Goal: Task Accomplishment & Management: Complete application form

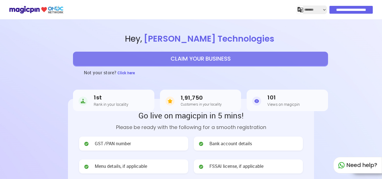
select select "*******"
click at [242, 58] on button "CLAIM YOUR BUSINESS" at bounding box center [200, 59] width 255 height 14
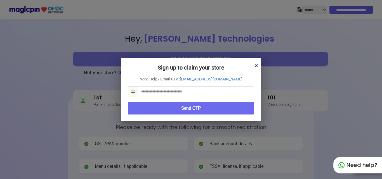
click at [211, 89] on input "text" at bounding box center [196, 92] width 116 height 10
type input "**********"
click at [203, 108] on button "Send OTP" at bounding box center [191, 108] width 126 height 13
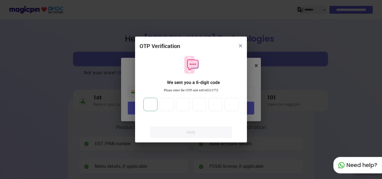
click at [150, 105] on input "number" at bounding box center [151, 104] width 14 height 13
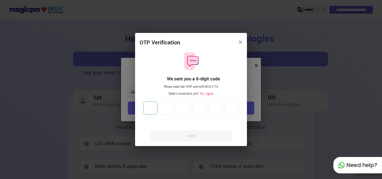
type input "*"
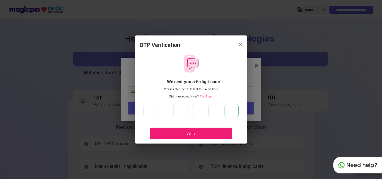
type input "*"
click at [163, 131] on div "Verify" at bounding box center [190, 133] width 65 height 5
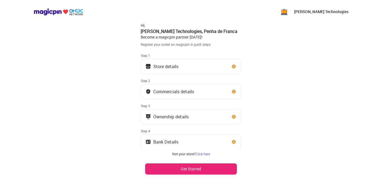
click at [229, 69] on button "Store details" at bounding box center [191, 66] width 101 height 15
click at [207, 167] on button "Get Started" at bounding box center [191, 169] width 92 height 11
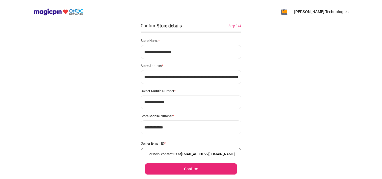
scroll to position [33, 0]
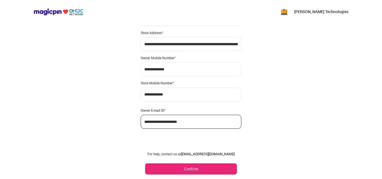
click at [327, 12] on p "[PERSON_NAME] Technologies" at bounding box center [321, 12] width 54 height 6
click at [322, 12] on p "[PERSON_NAME] Technologies" at bounding box center [321, 12] width 54 height 6
click at [308, 93] on div "**********" at bounding box center [191, 73] width 382 height 212
click at [207, 170] on button "Confirm" at bounding box center [191, 169] width 92 height 11
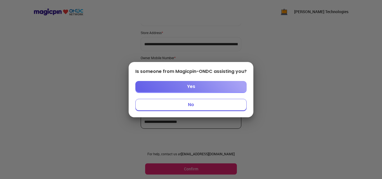
click at [204, 105] on button "No" at bounding box center [190, 105] width 111 height 12
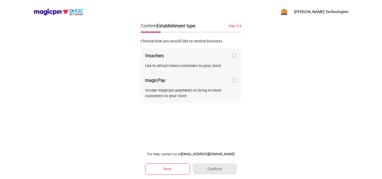
scroll to position [0, 0]
click at [233, 54] on img at bounding box center [234, 56] width 6 height 6
click at [170, 170] on button "Back" at bounding box center [167, 169] width 45 height 11
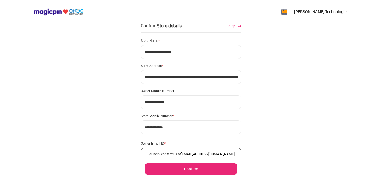
click at [170, 170] on button "Confirm" at bounding box center [191, 169] width 92 height 11
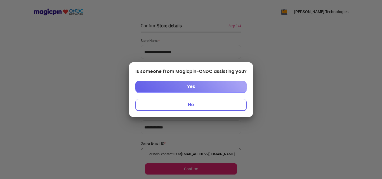
click at [179, 112] on div "Is someone from Magicpin-ONDC assisting you? Yes No" at bounding box center [191, 89] width 125 height 55
click at [179, 103] on button "No" at bounding box center [190, 105] width 111 height 12
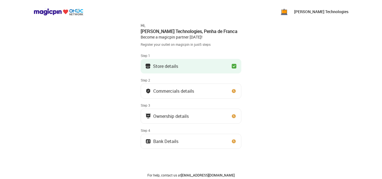
click at [212, 65] on button "Store details" at bounding box center [191, 66] width 101 height 15
click at [214, 72] on button "Store details" at bounding box center [191, 66] width 101 height 15
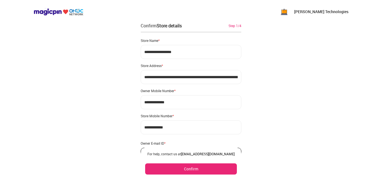
click at [190, 171] on button "Confirm" at bounding box center [191, 169] width 92 height 11
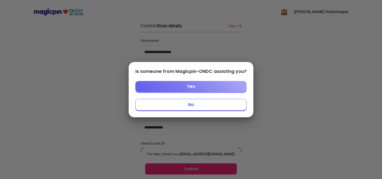
click at [188, 107] on button "No" at bounding box center [190, 105] width 111 height 12
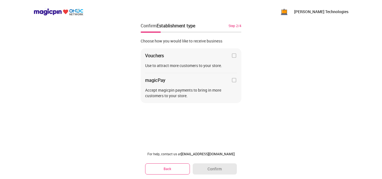
click at [233, 80] on img at bounding box center [234, 80] width 6 height 6
click at [233, 57] on img at bounding box center [234, 56] width 6 height 6
click at [223, 170] on button "Confirm" at bounding box center [215, 169] width 44 height 11
click at [214, 172] on button "Confirm" at bounding box center [215, 169] width 44 height 11
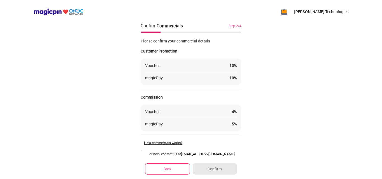
scroll to position [40, 0]
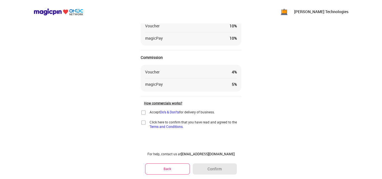
click at [147, 113] on div "Accept Do's & Don'ts for delivery of business." at bounding box center [178, 113] width 74 height 6
click at [144, 111] on img at bounding box center [144, 113] width 6 height 6
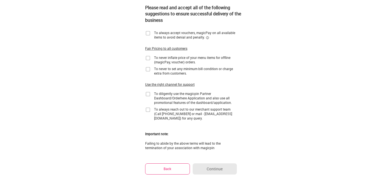
click at [148, 36] on img at bounding box center [148, 33] width 6 height 6
click at [150, 60] on img at bounding box center [148, 58] width 6 height 6
click at [150, 68] on img at bounding box center [148, 70] width 6 height 6
click at [150, 98] on div "To diligently use the magicpin Partner Dashboard/Orderhere Application and also…" at bounding box center [191, 97] width 92 height 13
click at [149, 94] on img at bounding box center [148, 94] width 6 height 6
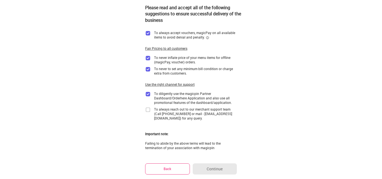
click at [147, 112] on img at bounding box center [148, 110] width 6 height 6
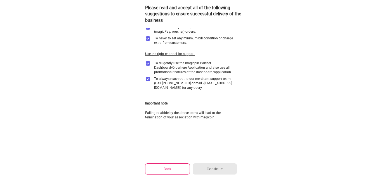
scroll to position [0, 0]
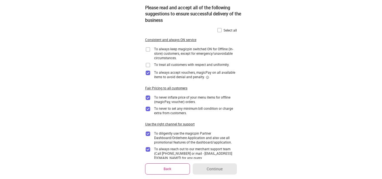
click at [147, 49] on img at bounding box center [148, 50] width 6 height 6
click at [147, 63] on img at bounding box center [148, 65] width 6 height 6
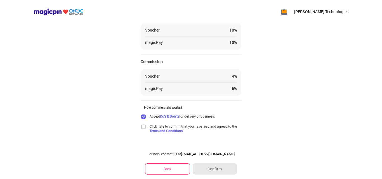
scroll to position [36, 0]
click at [146, 127] on img at bounding box center [144, 127] width 6 height 6
click at [211, 171] on button "Confirm" at bounding box center [215, 169] width 44 height 11
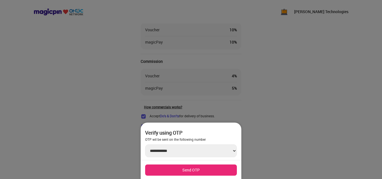
click at [195, 171] on button "Send OTP" at bounding box center [191, 170] width 92 height 11
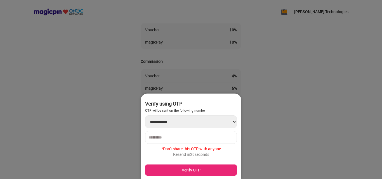
click at [189, 138] on input "number" at bounding box center [191, 137] width 84 height 4
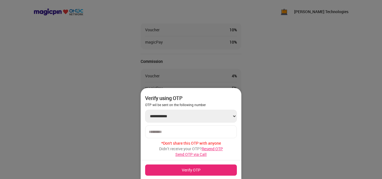
type input "******"
click at [223, 170] on button "Verify OTP" at bounding box center [191, 170] width 92 height 11
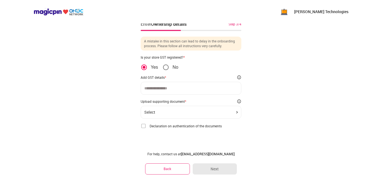
scroll to position [0, 0]
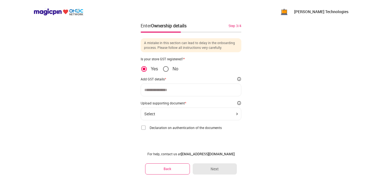
click at [171, 85] on div at bounding box center [191, 90] width 101 height 13
click at [170, 90] on input at bounding box center [190, 90] width 93 height 4
type input "**********"
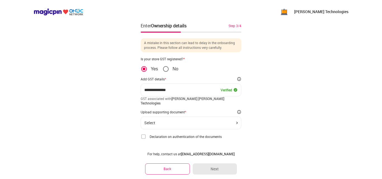
click at [202, 123] on div "Select" at bounding box center [190, 123] width 93 height 4
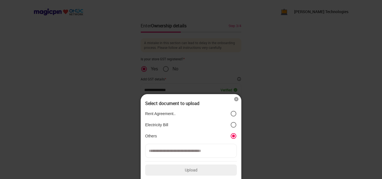
click at [216, 149] on input at bounding box center [191, 151] width 92 height 14
type input "*"
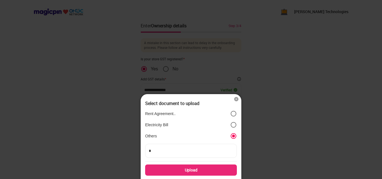
type input "**"
type input "***"
type input "****"
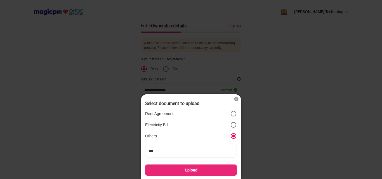
type input "****"
type input "*****"
type input "******"
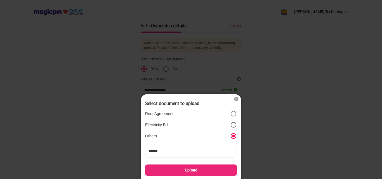
type input "*******"
click at [190, 173] on div "Upload" at bounding box center [191, 170] width 92 height 11
click at [0, 0] on input "Upload" at bounding box center [0, 0] width 0 height 0
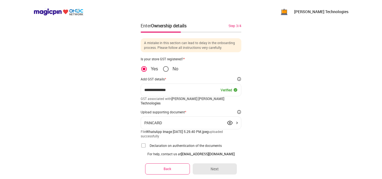
scroll to position [20, 0]
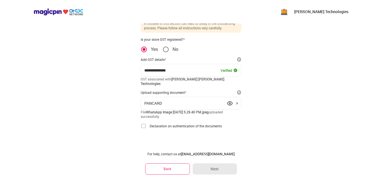
click at [145, 128] on img at bounding box center [144, 126] width 6 height 6
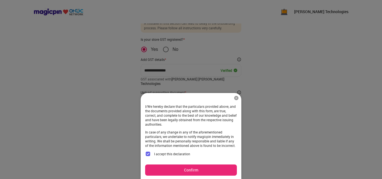
click at [184, 171] on button "Confirm" at bounding box center [191, 170] width 92 height 11
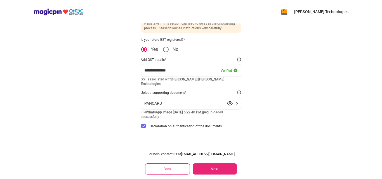
click at [220, 172] on button "Next" at bounding box center [215, 169] width 44 height 11
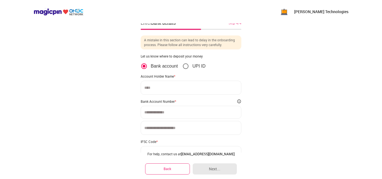
scroll to position [0, 0]
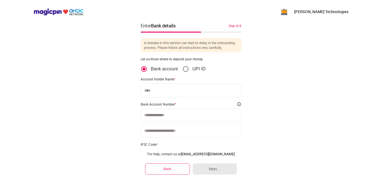
click at [195, 69] on p "UPI ID" at bounding box center [198, 69] width 13 height 6
click at [198, 92] on input at bounding box center [190, 90] width 93 height 4
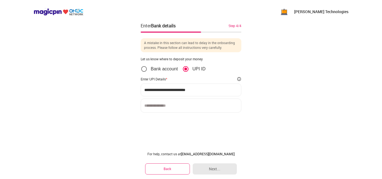
type input "**********"
click at [194, 99] on input at bounding box center [191, 106] width 101 height 14
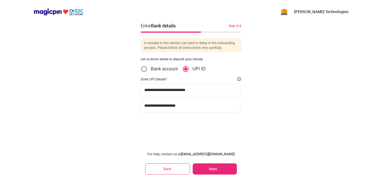
type input "**********"
click at [220, 173] on button "Next..." at bounding box center [215, 169] width 44 height 11
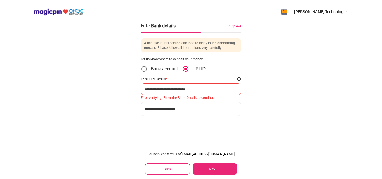
click at [216, 88] on input "**********" at bounding box center [190, 89] width 93 height 4
type input "**********"
click at [219, 168] on button "Next..." at bounding box center [215, 169] width 44 height 11
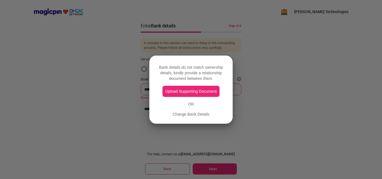
click at [262, 132] on div at bounding box center [191, 89] width 382 height 179
click at [198, 114] on div "Change Bank Details" at bounding box center [191, 115] width 37 height 6
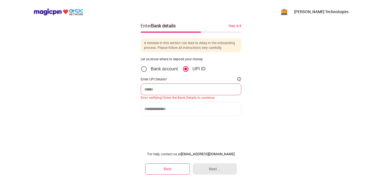
click at [234, 115] on input at bounding box center [191, 109] width 101 height 14
click at [206, 89] on input at bounding box center [190, 89] width 93 height 4
type input "**********"
click at [195, 106] on input at bounding box center [191, 109] width 101 height 14
type input "*"
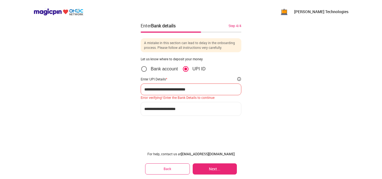
type input "**********"
click at [212, 167] on button "Next..." at bounding box center [215, 169] width 44 height 11
click at [225, 88] on input "**********" at bounding box center [190, 89] width 93 height 4
type input "**********"
click at [218, 168] on button "Next..." at bounding box center [215, 169] width 44 height 11
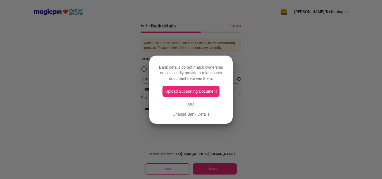
click at [210, 94] on button "Upload Supporting Document" at bounding box center [191, 91] width 57 height 11
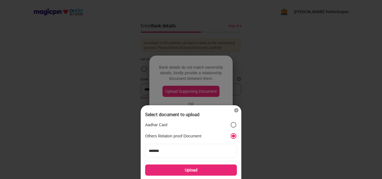
click at [191, 149] on input "*******" at bounding box center [191, 151] width 92 height 14
click at [188, 170] on div "Upload" at bounding box center [191, 170] width 92 height 11
click at [0, 0] on input "Upload" at bounding box center [0, 0] width 0 height 0
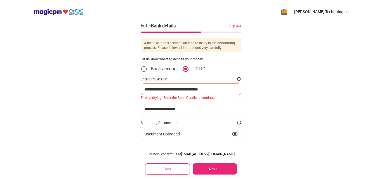
click at [217, 167] on button "Next..." at bounding box center [215, 169] width 44 height 11
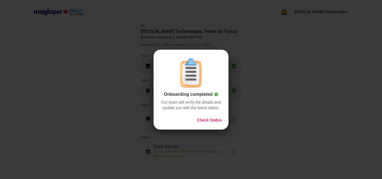
click at [209, 121] on button "Check Status" at bounding box center [209, 120] width 25 height 6
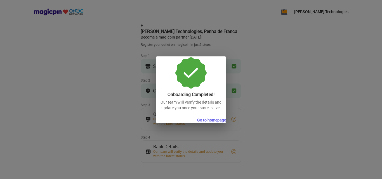
click at [209, 121] on button "Go to homepage" at bounding box center [211, 120] width 29 height 6
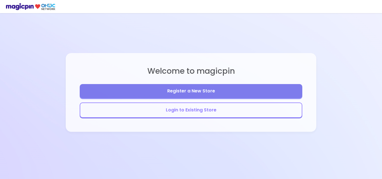
click at [206, 110] on button "Login to Existing Store" at bounding box center [191, 110] width 223 height 15
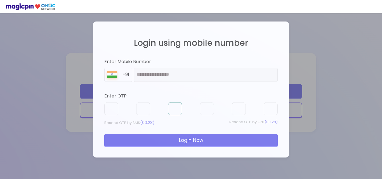
click at [177, 108] on input "text" at bounding box center [175, 108] width 14 height 13
click at [115, 111] on input "text" at bounding box center [111, 108] width 14 height 13
click at [115, 111] on input "text" at bounding box center [111, 109] width 14 height 13
type input "*"
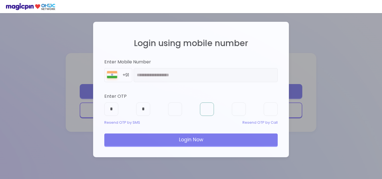
type input "*"
click at [131, 134] on div "Login Now" at bounding box center [190, 140] width 173 height 12
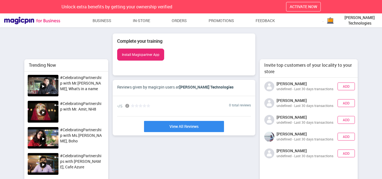
scroll to position [135, 102]
click at [350, 21] on span "[PERSON_NAME] Technologies" at bounding box center [360, 20] width 42 height 11
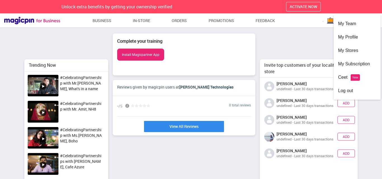
click at [301, 42] on div "Invite top customers of your locality to your store Aman kalra undefined - Last…" at bounding box center [309, 137] width 98 height 207
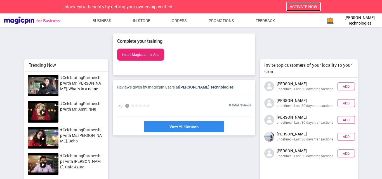
click at [309, 8] on button "ACTIVATE NOW" at bounding box center [303, 7] width 35 height 10
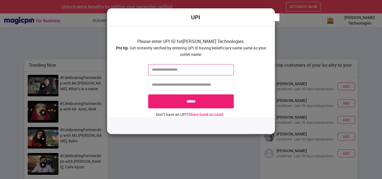
click at [215, 73] on input "text" at bounding box center [191, 69] width 86 height 11
click at [211, 83] on input "tel" at bounding box center [191, 84] width 86 height 11
click at [300, 40] on div "UPI Please enter UPI ID for Campos Technologies . Pro tip - Get instantly verif…" at bounding box center [191, 89] width 382 height 179
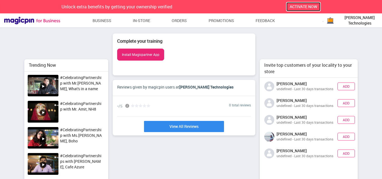
scroll to position [2, 0]
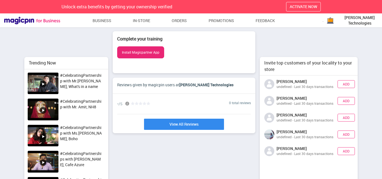
click at [349, 19] on span "[PERSON_NAME] Technologies" at bounding box center [360, 20] width 42 height 11
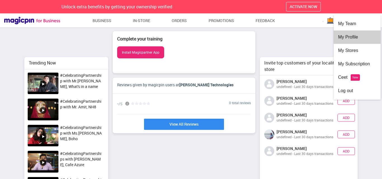
click at [347, 35] on div "My Profile" at bounding box center [357, 36] width 38 height 13
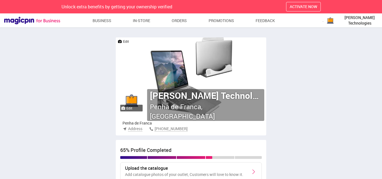
click at [210, 103] on span "Penha de Franca, Goa" at bounding box center [182, 111] width 65 height 18
click at [137, 109] on div "Edit" at bounding box center [131, 108] width 22 height 7
click at [128, 106] on label "Edit" at bounding box center [126, 108] width 11 height 5
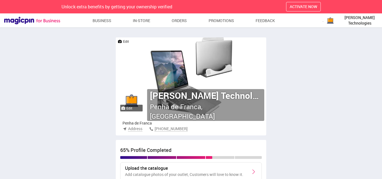
click at [0, 0] on input "Edit" at bounding box center [0, 0] width 0 height 0
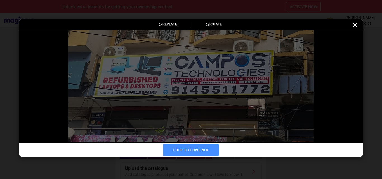
drag, startPoint x: 248, startPoint y: 99, endPoint x: 265, endPoint y: 100, distance: 17.4
click at [265, 100] on div at bounding box center [191, 86] width 246 height 112
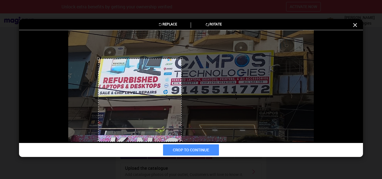
drag, startPoint x: 98, startPoint y: 59, endPoint x: 269, endPoint y: 68, distance: 171.4
click at [269, 68] on img at bounding box center [191, 86] width 246 height 112
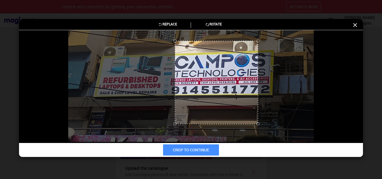
drag, startPoint x: 160, startPoint y: 86, endPoint x: 237, endPoint y: 68, distance: 78.7
click at [237, 68] on div at bounding box center [216, 82] width 83 height 83
click at [354, 26] on icon at bounding box center [355, 25] width 7 height 7
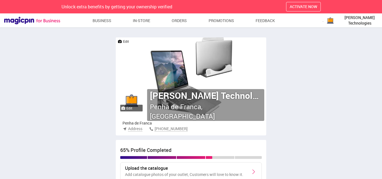
click at [130, 107] on label "Edit" at bounding box center [126, 108] width 11 height 5
click at [0, 0] on input "Edit" at bounding box center [0, 0] width 0 height 0
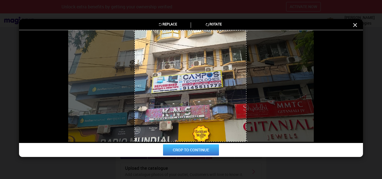
click at [203, 150] on button "CROP TO CONTINUE" at bounding box center [191, 150] width 56 height 11
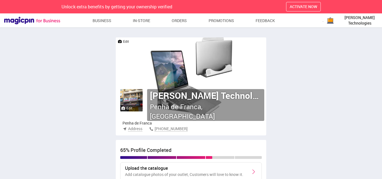
click at [245, 76] on img at bounding box center [191, 76] width 150 height 78
click at [204, 93] on p "[PERSON_NAME] Technologies" at bounding box center [206, 95] width 112 height 13
click at [132, 129] on span "Address" at bounding box center [135, 129] width 14 height 6
click at [124, 129] on img at bounding box center [125, 129] width 4 height 4
click at [136, 123] on p "Penha de Franca" at bounding box center [159, 124] width 72 height 6
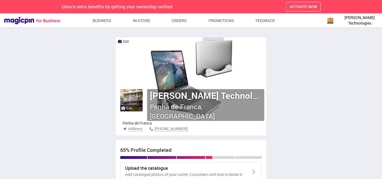
click at [136, 123] on p "Penha de Franca" at bounding box center [159, 124] width 72 height 6
click at [175, 173] on p "Add catalogue photos of your outlet, Customers will love to know it." at bounding box center [184, 175] width 118 height 6
click at [248, 168] on div "Upload the catalogue Add catalogue photos of your outlet, Customers will love t…" at bounding box center [190, 172] width 141 height 19
click at [104, 22] on link "Business" at bounding box center [102, 21] width 19 height 10
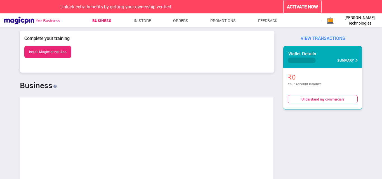
scroll to position [278987, 279468]
click at [140, 22] on link "In-store" at bounding box center [142, 21] width 18 height 10
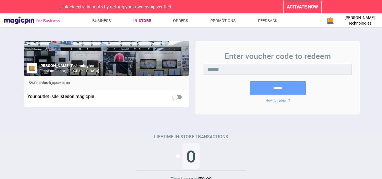
click at [185, 98] on div "Your outlet is delisted on magicpin" at bounding box center [106, 99] width 164 height 18
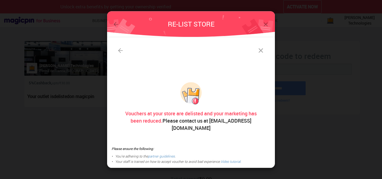
click at [266, 28] on img at bounding box center [265, 24] width 7 height 7
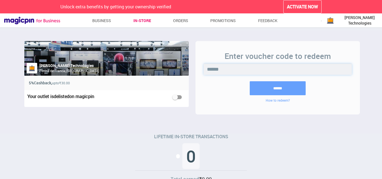
click at [238, 70] on input "******" at bounding box center [278, 69] width 148 height 11
click at [257, 131] on div "Campos Technologies Penha de Franca, Goa 5% Cashback, upto ₹30.00 Your outlet i…" at bounding box center [191, 83] width 347 height 105
click at [344, 22] on span "[PERSON_NAME] Technologies" at bounding box center [360, 20] width 42 height 11
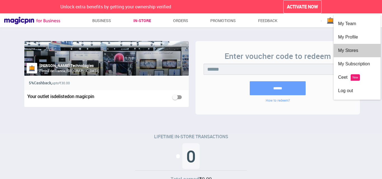
click at [349, 49] on div "My Stores" at bounding box center [357, 50] width 38 height 13
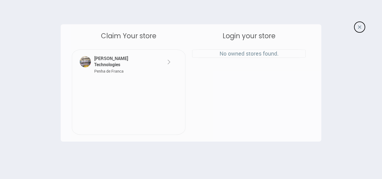
click at [168, 63] on img at bounding box center [169, 62] width 7 height 7
click at [362, 27] on div at bounding box center [359, 27] width 11 height 11
